Goal: Transaction & Acquisition: Purchase product/service

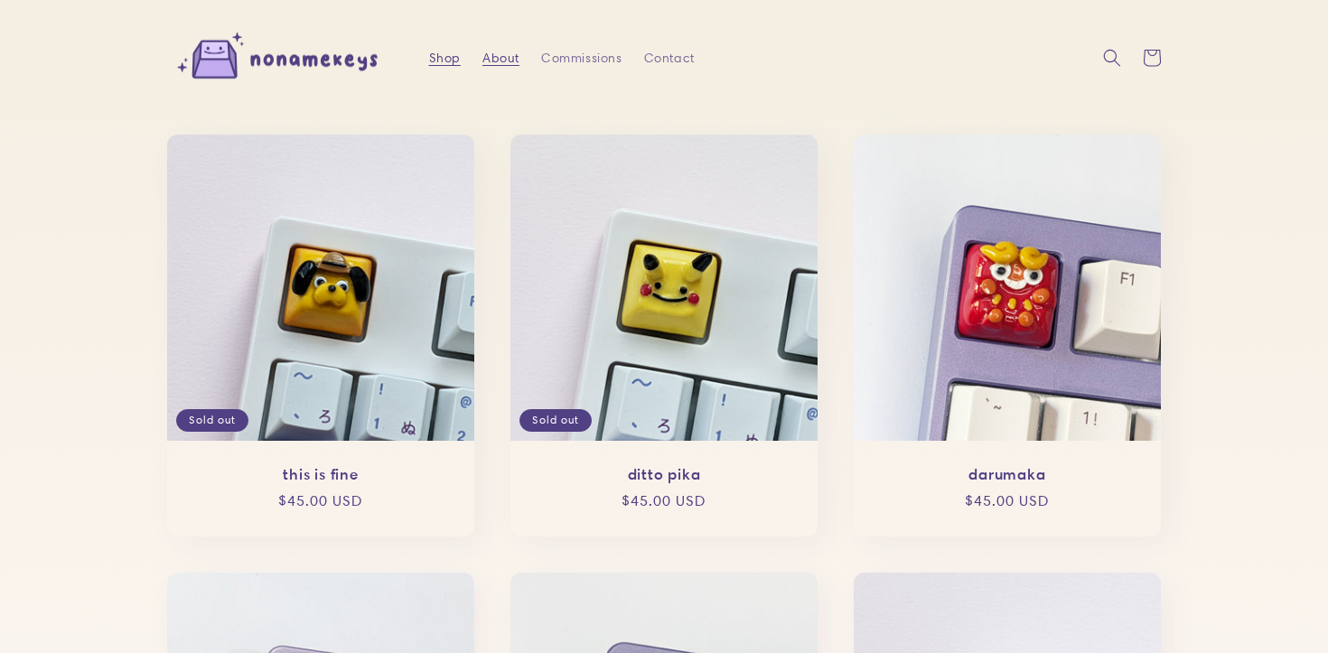
click at [491, 51] on span "About" at bounding box center [500, 58] width 37 height 16
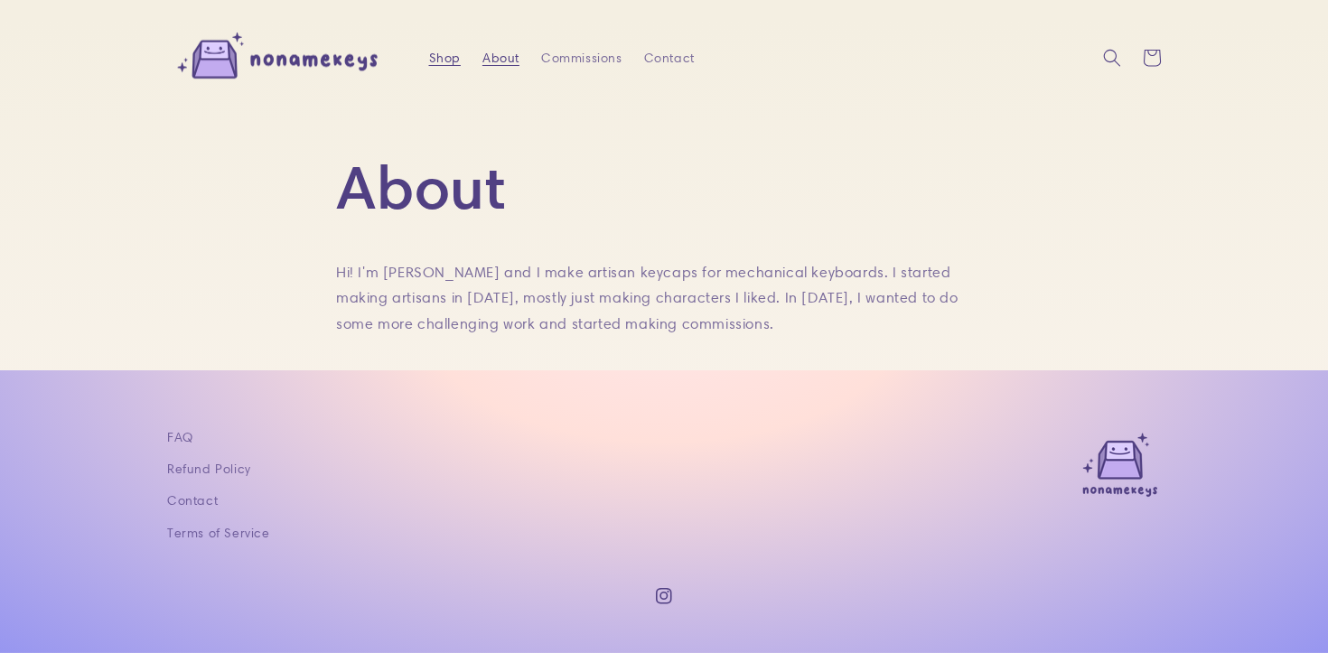
click at [442, 59] on span "Shop" at bounding box center [445, 58] width 32 height 16
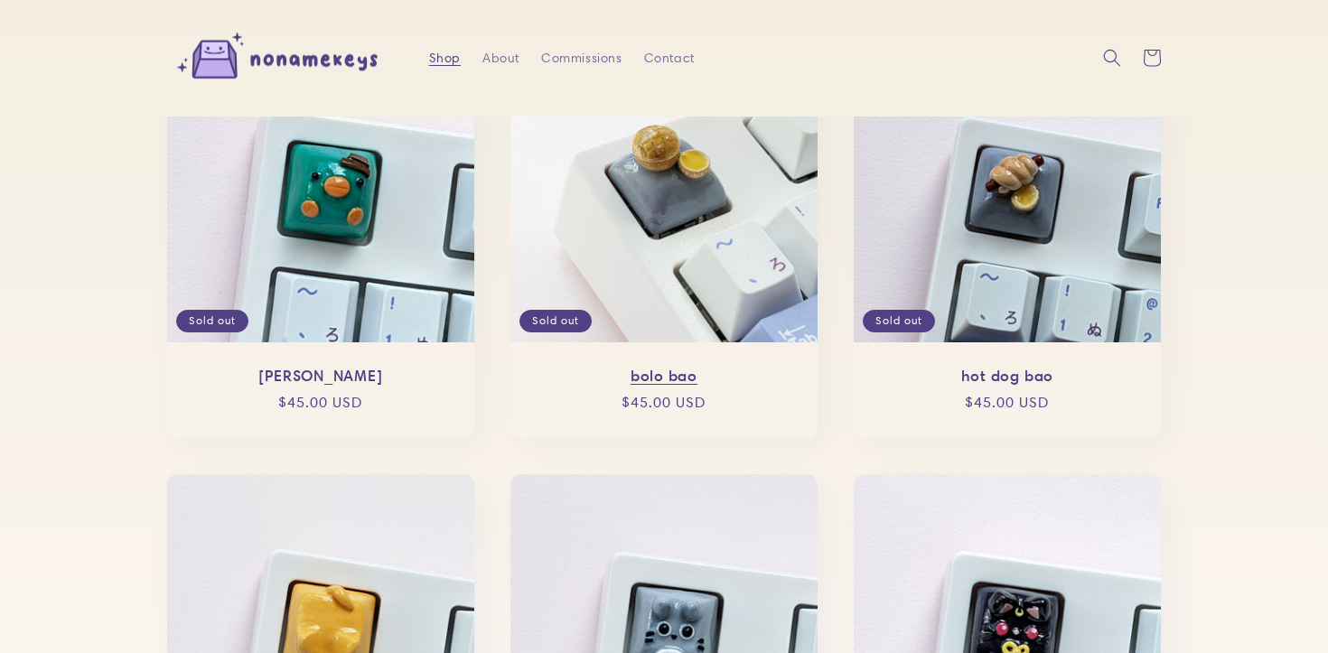
scroll to position [1389, 0]
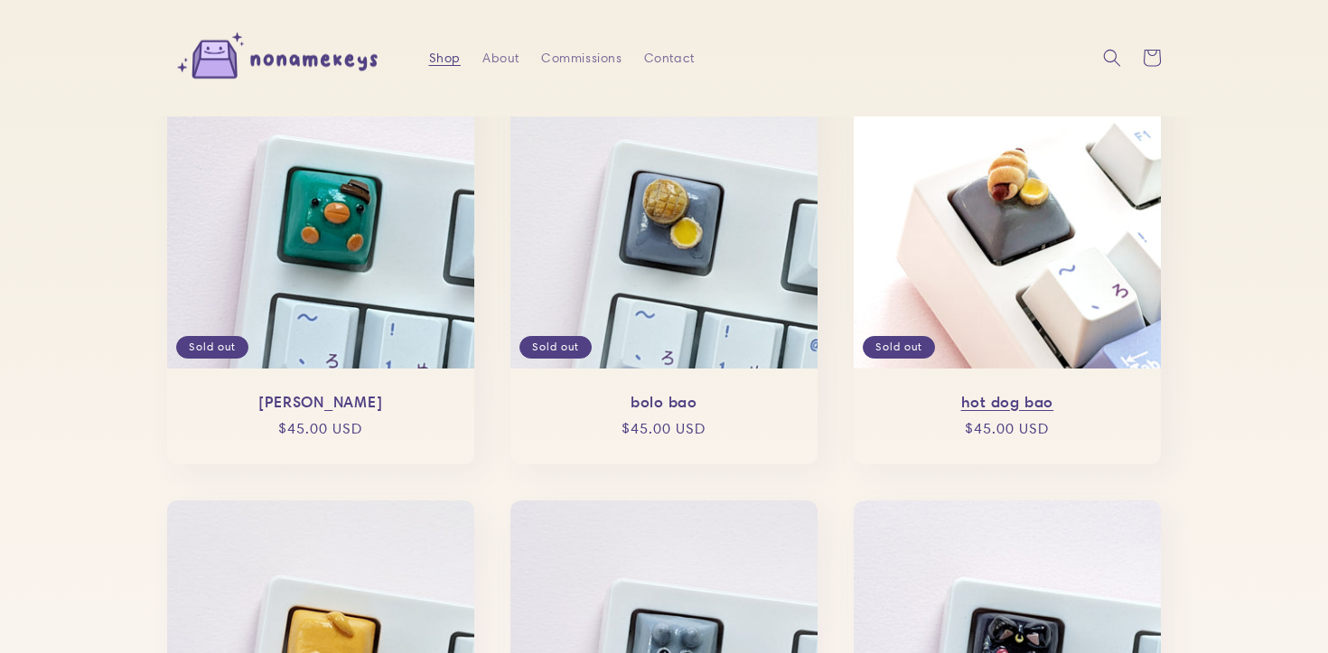
click at [1001, 393] on link "hot dog bao" at bounding box center [1007, 402] width 271 height 19
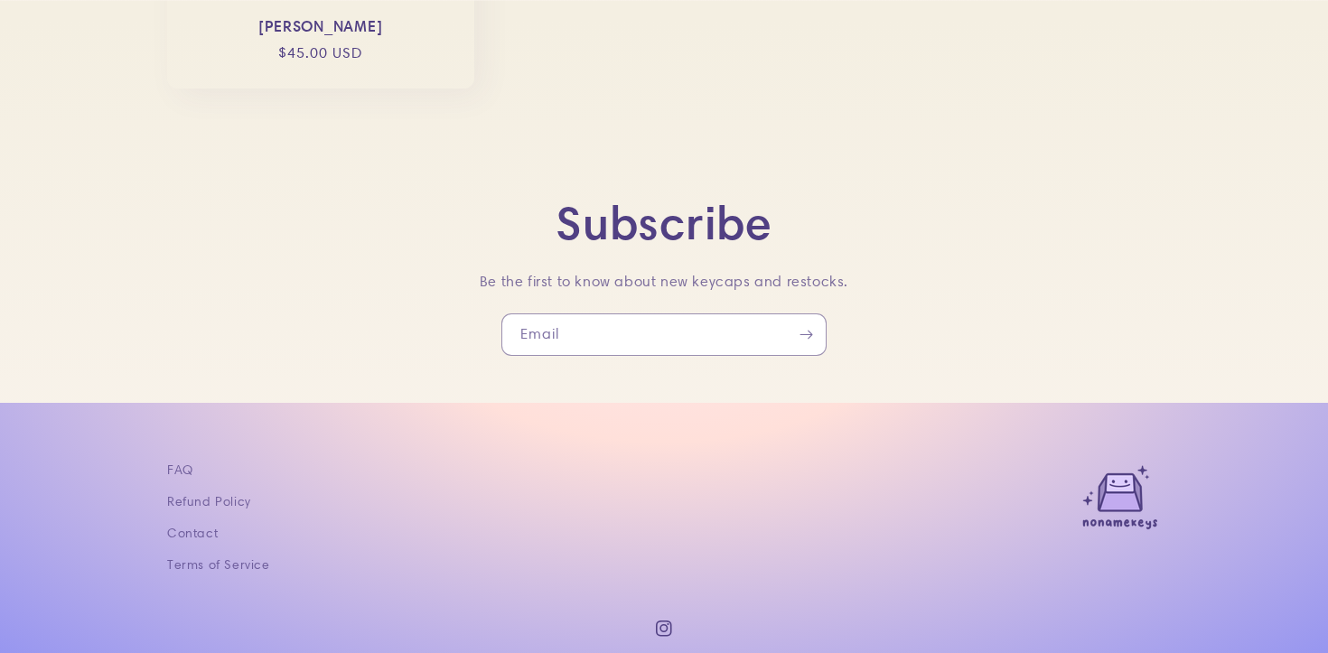
scroll to position [2786, 0]
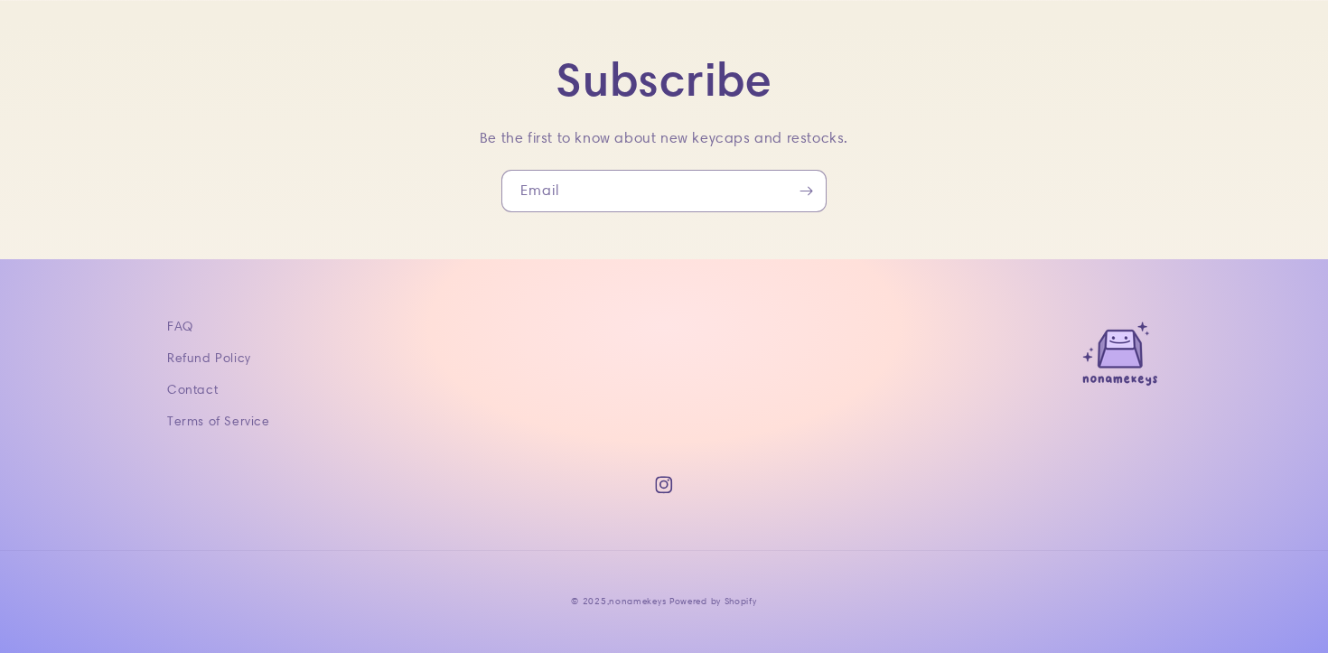
click at [670, 488] on icon at bounding box center [663, 484] width 17 height 17
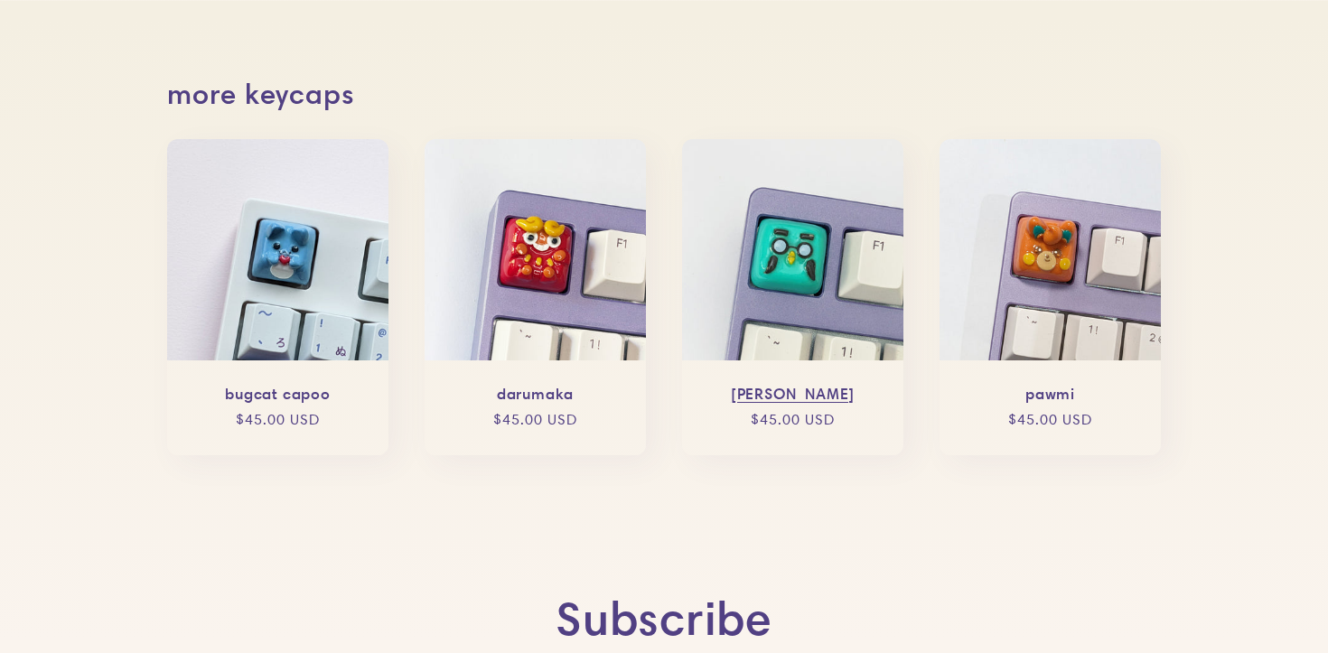
scroll to position [1257, 0]
